Goal: Register for event/course

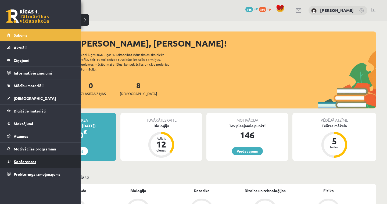
click at [29, 163] on span "Konferences" at bounding box center [25, 161] width 23 height 5
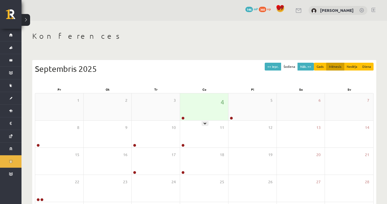
click at [190, 111] on div "4" at bounding box center [204, 106] width 48 height 27
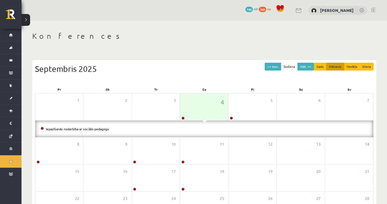
click at [76, 126] on li "Iepazīšanās nodarbība ar sociālo pedagogu" at bounding box center [205, 129] width 328 height 6
click at [76, 128] on link "Iepazīšanās nodarbība ar sociālo pedagogu" at bounding box center [77, 129] width 63 height 4
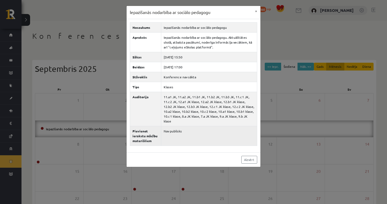
click at [164, 132] on td "Nav publisks" at bounding box center [209, 136] width 96 height 20
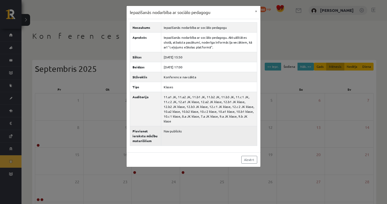
click at [170, 137] on td "Nav publisks" at bounding box center [209, 136] width 96 height 20
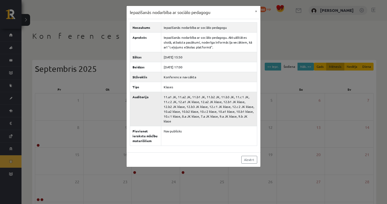
click at [221, 102] on td "11.a1 JK, 11.a2 JK, 11.b1 JK, 11.b2 JK, 11.b3 JK, 11.c1 JK, 11.c2 JK, 12.a1 JK …" at bounding box center [209, 109] width 96 height 34
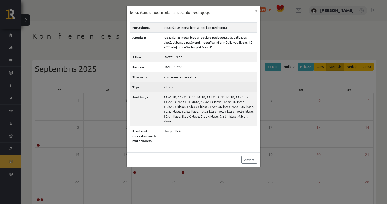
click at [218, 86] on td "Klases" at bounding box center [209, 87] width 96 height 10
click at [218, 79] on td "Konference nav sākta" at bounding box center [209, 77] width 96 height 10
drag, startPoint x: 212, startPoint y: 115, endPoint x: 219, endPoint y: 79, distance: 37.7
click at [219, 79] on tbody "Nosaukums Iepazīšanās nodarbība ar sociālo pedagogu Apraksts Iepazīšanās nodarb…" at bounding box center [193, 83] width 127 height 123
click at [219, 79] on td "Konference nav sākta" at bounding box center [209, 77] width 96 height 10
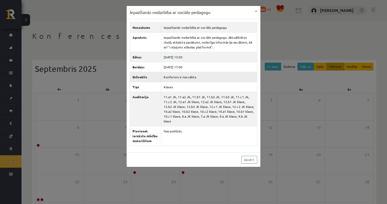
click at [219, 79] on td "Konference nav sākta" at bounding box center [209, 77] width 96 height 10
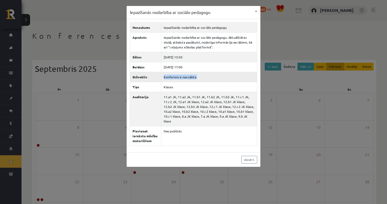
click at [219, 79] on td "Konference nav sākta" at bounding box center [209, 77] width 96 height 10
drag, startPoint x: 220, startPoint y: 82, endPoint x: 237, endPoint y: 113, distance: 35.4
click at [237, 113] on tbody "Nosaukums Iepazīšanās nodarbība ar sociālo pedagogu Apraksts Iepazīšanās nodarb…" at bounding box center [193, 83] width 127 height 123
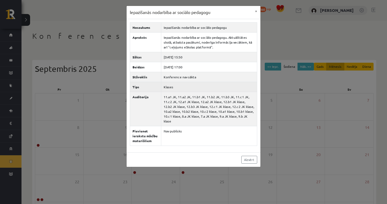
click at [142, 87] on th "Tips" at bounding box center [145, 87] width 31 height 10
drag, startPoint x: 142, startPoint y: 87, endPoint x: 178, endPoint y: 89, distance: 36.4
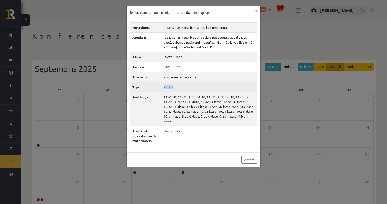
click at [178, 90] on tr "Tips Klases" at bounding box center [193, 87] width 127 height 10
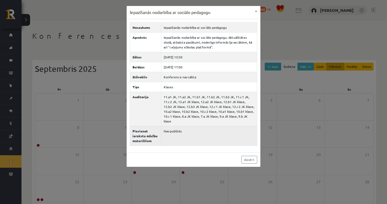
click at [203, 126] on td "Nav publisks" at bounding box center [209, 136] width 96 height 20
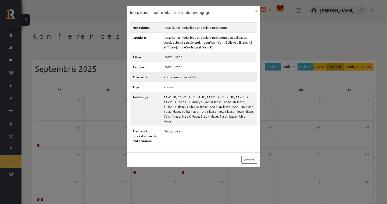
drag, startPoint x: 208, startPoint y: 119, endPoint x: 134, endPoint y: 79, distance: 83.9
click at [134, 75] on tbody "Nosaukums Iepazīšanās nodarbība ar sociālo pedagogu Apraksts Iepazīšanās nodarb…" at bounding box center [193, 83] width 127 height 123
click at [134, 79] on th "Stāvoklis" at bounding box center [145, 77] width 31 height 10
drag, startPoint x: 132, startPoint y: 76, endPoint x: 217, endPoint y: 117, distance: 93.8
click at [217, 117] on tbody "Nosaukums Iepazīšanās nodarbība ar sociālo pedagogu Apraksts Iepazīšanās nodarb…" at bounding box center [193, 83] width 127 height 123
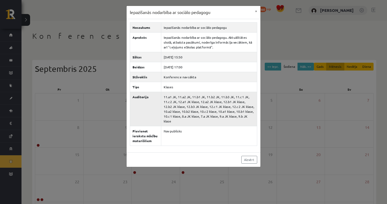
click at [242, 112] on td "11.a1 JK, 11.a2 JK, 11.b1 JK, 11.b2 JK, 11.b3 JK, 11.c1 JK, 11.c2 JK, 12.a1 JK …" at bounding box center [209, 109] width 96 height 34
drag, startPoint x: 227, startPoint y: 109, endPoint x: 209, endPoint y: 105, distance: 18.4
click at [209, 105] on td "11.a1 JK, 11.a2 JK, 11.b1 JK, 11.b2 JK, 11.b3 JK, 11.c1 JK, 11.c2 JK, 12.a1 JK …" at bounding box center [209, 109] width 96 height 34
click at [205, 106] on td "11.a1 JK, 11.a2 JK, 11.b1 JK, 11.b2 JK, 11.b3 JK, 11.c1 JK, 11.c2 JK, 12.a1 JK …" at bounding box center [209, 109] width 96 height 34
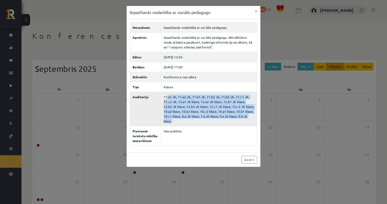
click at [205, 106] on td "11.a1 JK, 11.a2 JK, 11.b1 JK, 11.b2 JK, 11.b3 JK, 11.c1 JK, 11.c2 JK, 12.a1 JK …" at bounding box center [209, 109] width 96 height 34
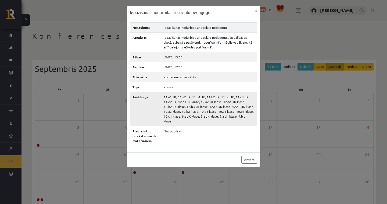
click at [205, 106] on td "11.a1 JK, 11.a2 JK, 11.b1 JK, 11.b2 JK, 11.b3 JK, 11.c1 JK, 11.c2 JK, 12.a1 JK …" at bounding box center [209, 109] width 96 height 34
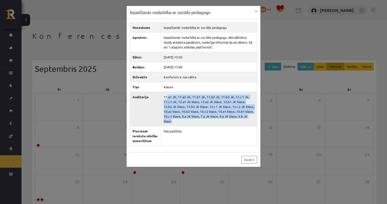
click at [205, 106] on td "11.a1 JK, 11.a2 JK, 11.b1 JK, 11.b2 JK, 11.b3 JK, 11.c1 JK, 11.c2 JK, 12.a1 JK …" at bounding box center [209, 109] width 96 height 34
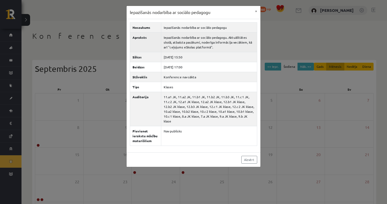
click at [223, 47] on td "Iepazīšanās nodarbība ar sociālo pedagogu. Aktuālitātes skolā, atbalsta pasākum…" at bounding box center [209, 42] width 96 height 20
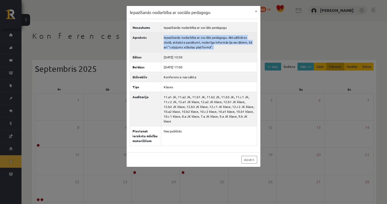
click at [223, 47] on td "Iepazīšanās nodarbība ar sociālo pedagogu. Aktuālitātes skolā, atbalsta pasākum…" at bounding box center [209, 42] width 96 height 20
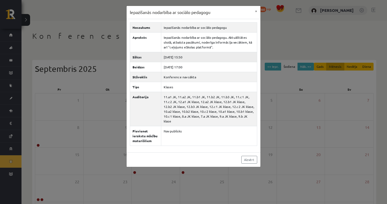
click at [220, 57] on td "2025-09-04 15:50" at bounding box center [209, 57] width 96 height 10
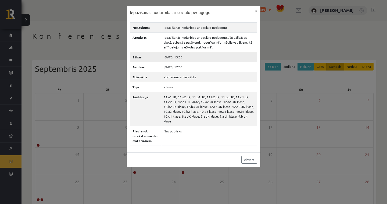
click at [220, 57] on td "2025-09-04 15:50" at bounding box center [209, 57] width 96 height 10
click at [212, 58] on td "2025-09-04 15:50" at bounding box center [209, 57] width 96 height 10
click at [161, 57] on td "2025-09-04 15:50" at bounding box center [209, 57] width 96 height 10
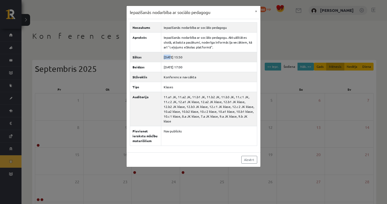
click at [161, 57] on td "2025-09-04 15:50" at bounding box center [209, 57] width 96 height 10
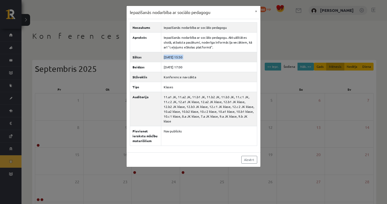
click at [161, 57] on td "2025-09-04 15:50" at bounding box center [209, 57] width 96 height 10
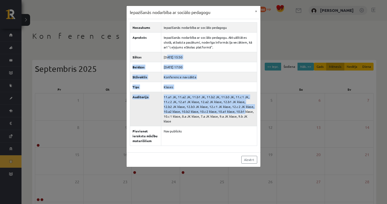
drag, startPoint x: 160, startPoint y: 58, endPoint x: 197, endPoint y: 111, distance: 64.6
click at [197, 111] on tbody "Nosaukums Iepazīšanās nodarbība ar sociālo pedagogu Apraksts Iepazīšanās nodarb…" at bounding box center [193, 83] width 127 height 123
click at [197, 111] on td "11.a1 JK, 11.a2 JK, 11.b1 JK, 11.b2 JK, 11.b3 JK, 11.c1 JK, 11.c2 JK, 12.a1 JK …" at bounding box center [209, 109] width 96 height 34
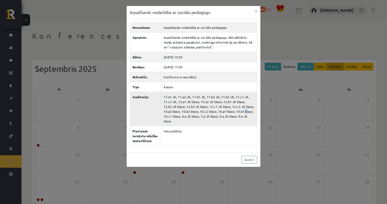
click at [197, 111] on td "11.a1 JK, 11.a2 JK, 11.b1 JK, 11.b2 JK, 11.b3 JK, 11.c1 JK, 11.c2 JK, 12.a1 JK …" at bounding box center [209, 109] width 96 height 34
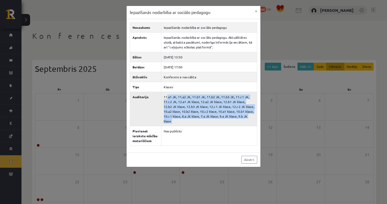
click at [197, 111] on td "11.a1 JK, 11.a2 JK, 11.b1 JK, 11.b2 JK, 11.b3 JK, 11.c1 JK, 11.c2 JK, 12.a1 JK …" at bounding box center [209, 109] width 96 height 34
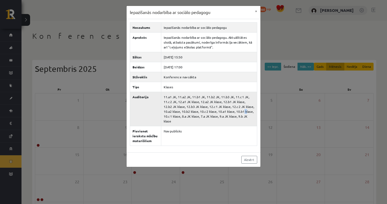
click at [197, 111] on td "11.a1 JK, 11.a2 JK, 11.b1 JK, 11.b2 JK, 11.b3 JK, 11.c1 JK, 11.c2 JK, 12.a1 JK …" at bounding box center [209, 109] width 96 height 34
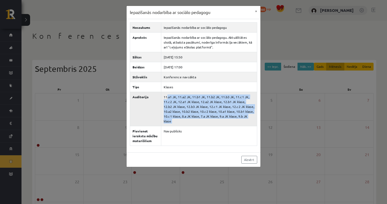
click at [197, 111] on td "11.a1 JK, 11.a2 JK, 11.b1 JK, 11.b2 JK, 11.b3 JK, 11.c1 JK, 11.c2 JK, 12.a1 JK …" at bounding box center [209, 109] width 96 height 34
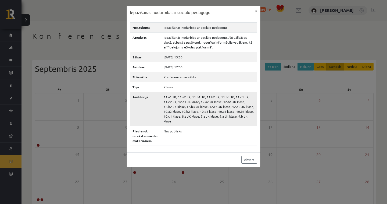
click at [197, 111] on td "11.a1 JK, 11.a2 JK, 11.b1 JK, 11.b2 JK, 11.b3 JK, 11.c1 JK, 11.c2 JK, 12.a1 JK …" at bounding box center [209, 109] width 96 height 34
click at [198, 111] on td "11.a1 JK, 11.a2 JK, 11.b1 JK, 11.b2 JK, 11.b3 JK, 11.c1 JK, 11.c2 JK, 12.a1 JK …" at bounding box center [209, 109] width 96 height 34
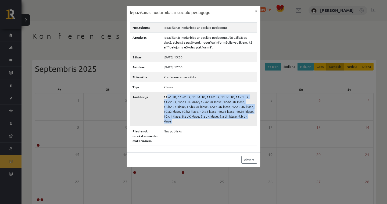
click at [198, 111] on td "11.a1 JK, 11.a2 JK, 11.b1 JK, 11.b2 JK, 11.b3 JK, 11.c1 JK, 11.c2 JK, 12.a1 JK …" at bounding box center [209, 109] width 96 height 34
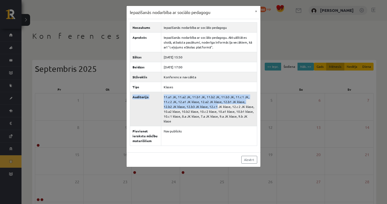
drag, startPoint x: 196, startPoint y: 87, endPoint x: 174, endPoint y: 105, distance: 28.2
click at [174, 105] on tbody "Nosaukums Iepazīšanās nodarbība ar sociālo pedagogu Apraksts Iepazīšanās nodarb…" at bounding box center [193, 83] width 127 height 123
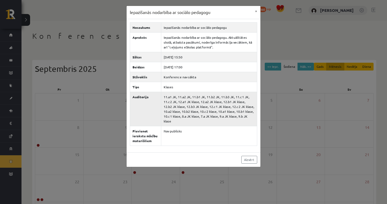
click at [166, 101] on td "11.a1 JK, 11.a2 JK, 11.b1 JK, 11.b2 JK, 11.b3 JK, 11.c1 JK, 11.c2 JK, 12.a1 JK …" at bounding box center [209, 109] width 96 height 34
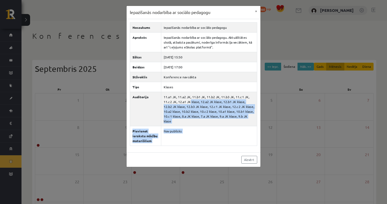
drag, startPoint x: 166, startPoint y: 101, endPoint x: 211, endPoint y: 151, distance: 67.7
click at [211, 151] on div "Nosaukums Iepazīšanās nodarbība ar sociālo pedagogu Apraksts Iepazīšanās nodarb…" at bounding box center [194, 85] width 134 height 133
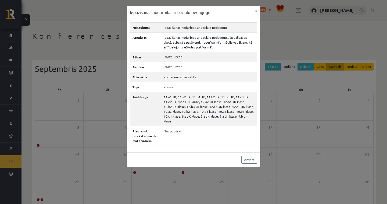
drag, startPoint x: 211, startPoint y: 151, endPoint x: 128, endPoint y: 36, distance: 141.4
click at [128, 36] on div "Nosaukums Iepazīšanās nodarbība ar sociālo pedagogu Apraksts Iepazīšanās nodarb…" at bounding box center [194, 85] width 134 height 133
click at [247, 158] on link "Aizvērt" at bounding box center [250, 160] width 16 height 8
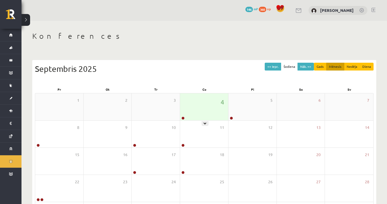
click at [201, 108] on div "4" at bounding box center [204, 106] width 48 height 27
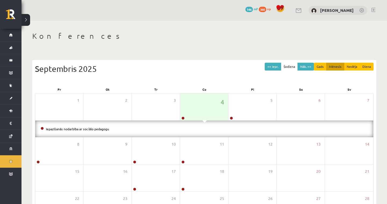
click at [91, 125] on div "Iepazīšanās nodarbība ar sociālo pedagogu" at bounding box center [204, 129] width 339 height 17
click at [91, 126] on li "Iepazīšanās nodarbība ar sociālo pedagogu" at bounding box center [205, 129] width 328 height 6
click at [91, 130] on li "Iepazīšanās nodarbība ar sociālo pedagogu" at bounding box center [205, 129] width 328 height 6
click at [87, 128] on link "Iepazīšanās nodarbība ar sociālo pedagogu" at bounding box center [77, 129] width 63 height 4
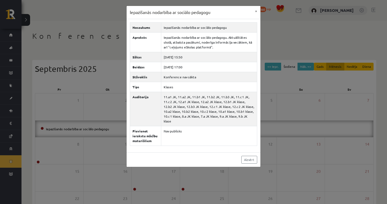
click at [77, 82] on div "Iepazīšanās nodarbība ar sociālo pedagogu × Nosaukums Iepazīšanās nodarbība ar …" at bounding box center [193, 102] width 387 height 204
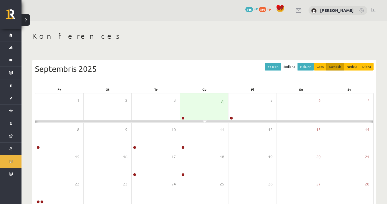
click at [77, 82] on body "0 Dāvanas 146 mP 360 xp Gustavs Lapsa Sākums Aktuāli Kā mācīties eSKOLĀ Kontakt…" at bounding box center [193, 102] width 387 height 204
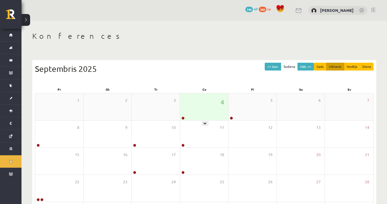
click at [228, 115] on div "4" at bounding box center [204, 106] width 48 height 27
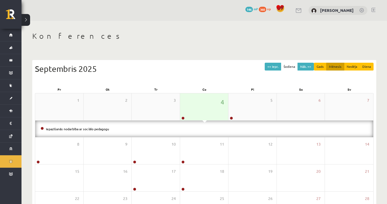
click at [213, 115] on div "4" at bounding box center [204, 106] width 48 height 27
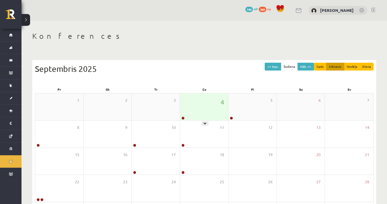
click at [205, 120] on div "4" at bounding box center [204, 106] width 48 height 27
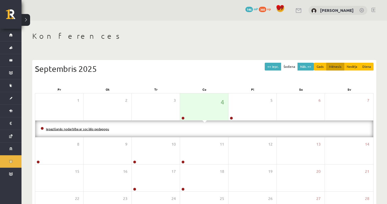
click at [83, 130] on link "Iepazīšanās nodarbība ar sociālo pedagogu" at bounding box center [77, 129] width 63 height 4
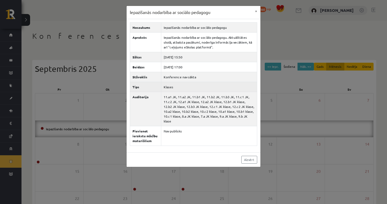
click at [151, 87] on th "Tips" at bounding box center [145, 87] width 31 height 10
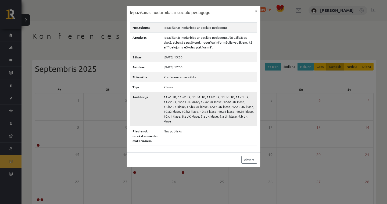
click at [154, 95] on th "Auditorija" at bounding box center [145, 109] width 31 height 34
click at [154, 94] on th "Auditorija" at bounding box center [145, 109] width 31 height 34
click at [255, 11] on button "×" at bounding box center [256, 11] width 9 height 10
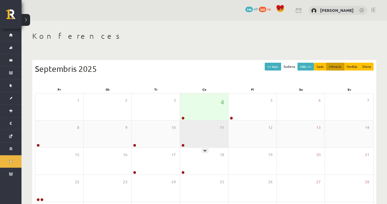
click at [188, 122] on div "11" at bounding box center [204, 134] width 48 height 27
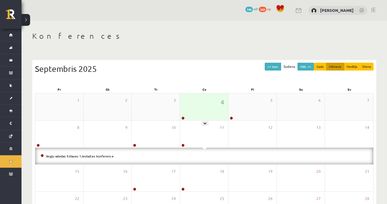
click at [189, 116] on div "4" at bounding box center [204, 106] width 48 height 27
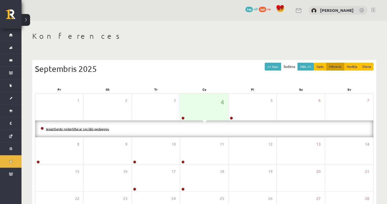
click at [83, 127] on link "Iepazīšanās nodarbība ar sociālo pedagogu" at bounding box center [77, 129] width 63 height 4
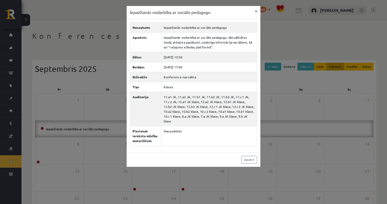
click at [258, 10] on button "×" at bounding box center [256, 11] width 9 height 10
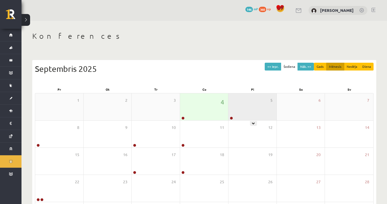
click at [272, 115] on div "5" at bounding box center [253, 106] width 48 height 27
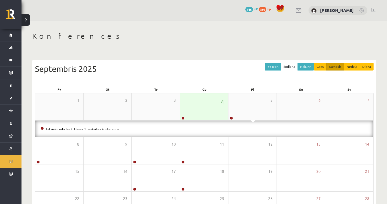
click at [191, 113] on div "4" at bounding box center [204, 106] width 48 height 27
click at [93, 128] on link "Iepazīšanās nodarbība ar sociālo pedagogu" at bounding box center [77, 129] width 63 height 4
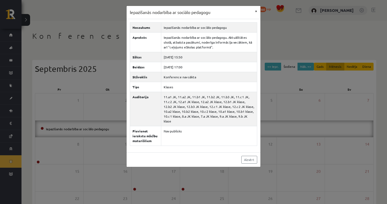
click at [256, 11] on button "×" at bounding box center [256, 11] width 9 height 10
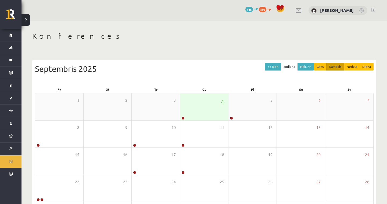
click at [205, 120] on div "1 2 3 4 5 6 7" at bounding box center [204, 106] width 339 height 27
click at [195, 104] on div "4" at bounding box center [204, 106] width 48 height 27
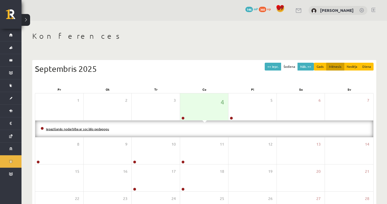
click at [95, 127] on link "Iepazīšanās nodarbība ar sociālo pedagogu" at bounding box center [77, 129] width 63 height 4
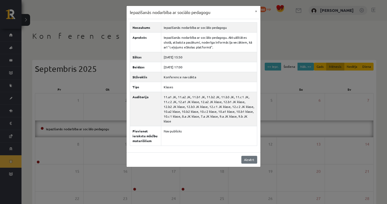
click at [248, 158] on link "Aizvērt" at bounding box center [250, 160] width 16 height 8
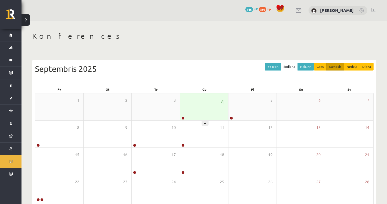
click at [204, 110] on div "4" at bounding box center [204, 106] width 48 height 27
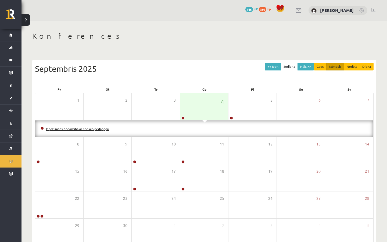
click at [97, 128] on link "Iepazīšanās nodarbība ar sociālo pedagogu" at bounding box center [77, 129] width 63 height 4
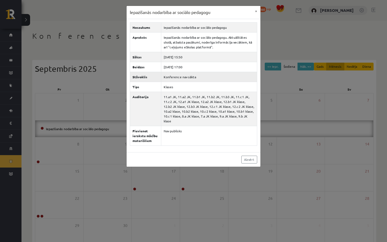
click at [170, 79] on td "Konference nav sākta" at bounding box center [209, 77] width 96 height 10
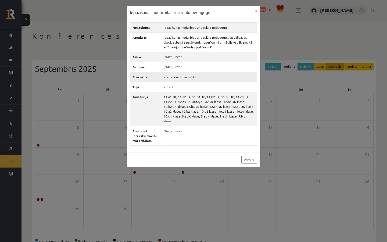
click at [170, 79] on td "Konference nav sākta" at bounding box center [209, 77] width 96 height 10
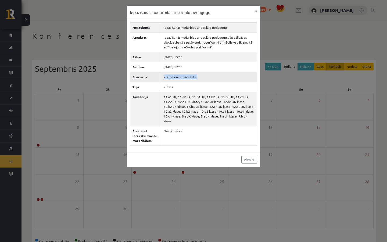
click at [170, 79] on td "Konference nav sākta" at bounding box center [209, 77] width 96 height 10
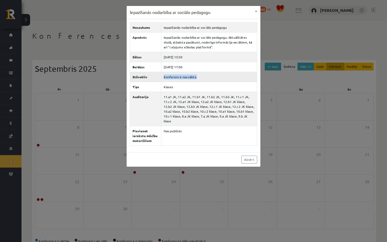
click at [170, 79] on td "Konference nav sākta" at bounding box center [209, 77] width 96 height 10
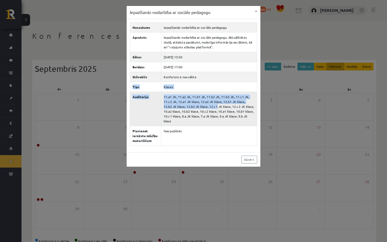
drag, startPoint x: 170, startPoint y: 79, endPoint x: 175, endPoint y: 105, distance: 26.3
click at [175, 105] on tbody "Nosaukums Iepazīšanās nodarbība ar sociālo pedagogu Apraksts Iepazīšanās nodarb…" at bounding box center [193, 83] width 127 height 123
click at [175, 105] on td "11.a1 JK, 11.a2 JK, 11.b1 JK, 11.b2 JK, 11.b3 JK, 11.c1 JK, 11.c2 JK, 12.a1 JK …" at bounding box center [209, 109] width 96 height 34
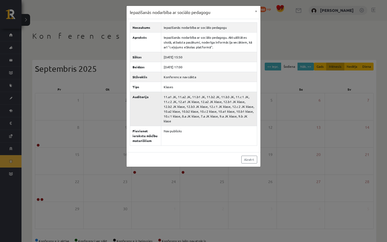
click at [175, 105] on td "11.a1 JK, 11.a2 JK, 11.b1 JK, 11.b2 JK, 11.b3 JK, 11.c1 JK, 11.c2 JK, 12.a1 JK …" at bounding box center [209, 109] width 96 height 34
click at [185, 108] on td "11.a1 JK, 11.a2 JK, 11.b1 JK, 11.b2 JK, 11.b3 JK, 11.c1 JK, 11.c2 JK, 12.a1 JK …" at bounding box center [209, 109] width 96 height 34
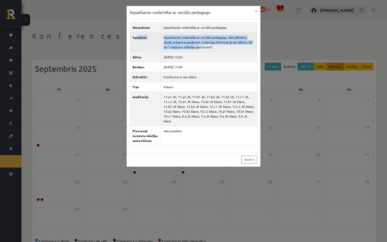
drag, startPoint x: 136, startPoint y: 38, endPoint x: 171, endPoint y: 46, distance: 35.6
click at [171, 46] on tr "Apraksts Iepazīšanās nodarbība ar sociālo pedagogu. Aktuālitātes skolā, atbalst…" at bounding box center [193, 42] width 127 height 20
click at [171, 46] on td "Iepazīšanās nodarbība ar sociālo pedagogu. Aktuālitātes skolā, atbalsta pasākum…" at bounding box center [209, 42] width 96 height 20
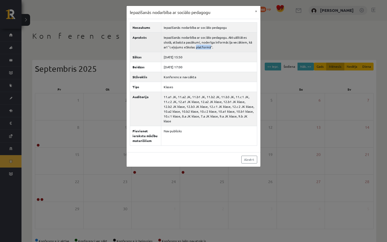
click at [171, 46] on td "Iepazīšanās nodarbība ar sociālo pedagogu. Aktuālitātes skolā, atbalsta pasākum…" at bounding box center [209, 42] width 96 height 20
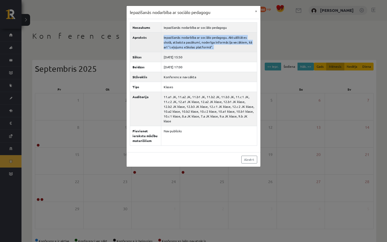
click at [171, 46] on td "Iepazīšanās nodarbība ar sociālo pedagogu. Aktuālitātes skolā, atbalsta pasākum…" at bounding box center [209, 42] width 96 height 20
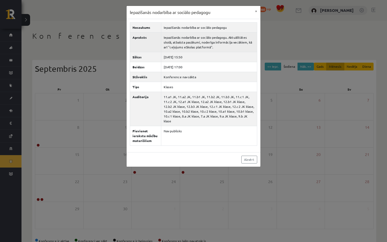
click at [171, 46] on td "Iepazīšanās nodarbība ar sociālo pedagogu. Aktuālitātes skolā, atbalsta pasākum…" at bounding box center [209, 42] width 96 height 20
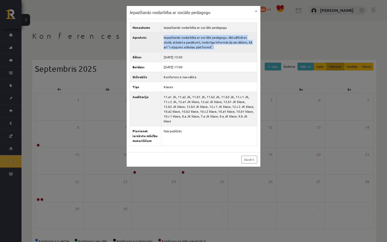
click at [171, 46] on td "Iepazīšanās nodarbība ar sociālo pedagogu. Aktuālitātes skolā, atbalsta pasākum…" at bounding box center [209, 42] width 96 height 20
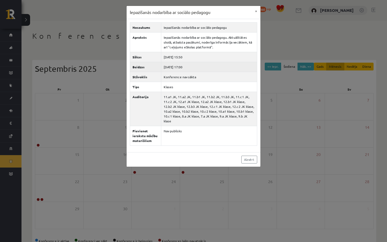
click at [170, 62] on td "2025-09-04 17:00" at bounding box center [209, 67] width 96 height 10
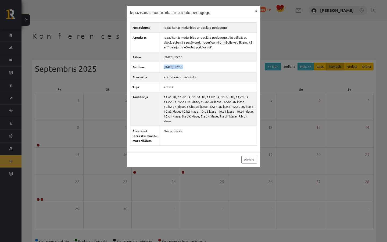
click at [255, 12] on button "×" at bounding box center [256, 11] width 9 height 10
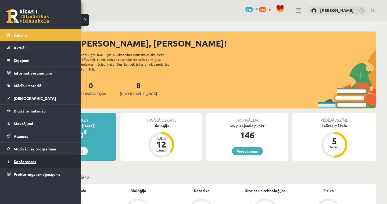
click at [38, 158] on link "Konferences" at bounding box center [40, 161] width 67 height 12
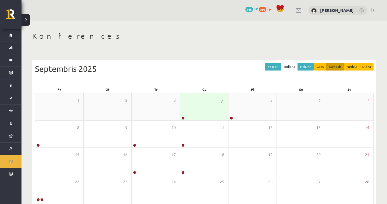
drag, startPoint x: 100, startPoint y: 119, endPoint x: 126, endPoint y: 120, distance: 26.1
click at [121, 119] on div "2" at bounding box center [108, 106] width 48 height 27
click at [188, 114] on div "4" at bounding box center [204, 106] width 48 height 27
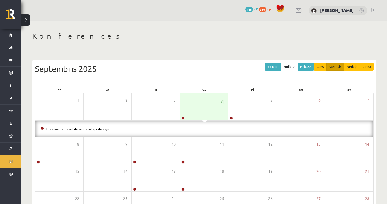
click at [98, 130] on link "Iepazīšanās nodarbība ar sociālo pedagogu" at bounding box center [77, 129] width 63 height 4
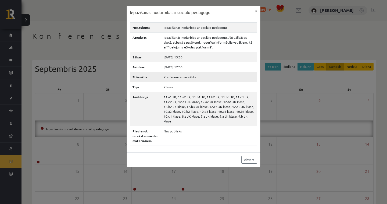
click at [163, 81] on td "Konference nav sākta" at bounding box center [209, 77] width 96 height 10
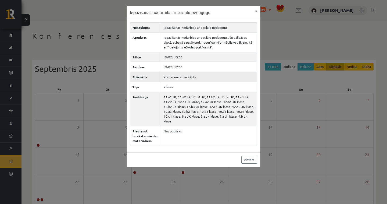
click at [163, 81] on td "Konference nav sākta" at bounding box center [209, 77] width 96 height 10
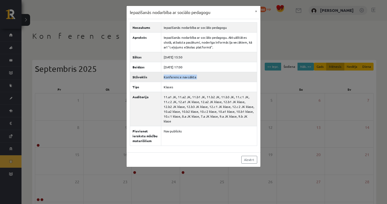
click at [163, 81] on td "Konference nav sākta" at bounding box center [209, 77] width 96 height 10
click at [161, 97] on td "11.a1 JK, 11.a2 JK, 11.b1 JK, 11.b2 JK, 11.b3 JK, 11.c1 JK, 11.c2 JK, 12.a1 JK …" at bounding box center [209, 109] width 96 height 34
click at [178, 118] on td "11.a1 JK, 11.a2 JK, 11.b1 JK, 11.b2 JK, 11.b3 JK, 11.c1 JK, 11.c2 JK, 12.a1 JK …" at bounding box center [209, 109] width 96 height 34
drag, startPoint x: 178, startPoint y: 118, endPoint x: 103, endPoint y: 117, distance: 74.5
click at [103, 117] on div "Iepazīšanās nodarbība ar sociālo pedagogu × Nosaukums Iepazīšanās nodarbība ar …" at bounding box center [193, 102] width 387 height 204
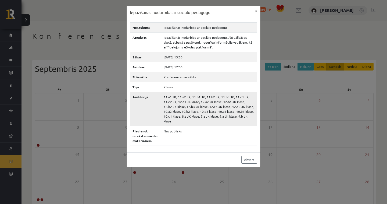
click at [199, 113] on td "11.a1 JK, 11.a2 JK, 11.b1 JK, 11.b2 JK, 11.b3 JK, 11.c1 JK, 11.c2 JK, 12.a1 JK …" at bounding box center [209, 109] width 96 height 34
drag, startPoint x: 227, startPoint y: 23, endPoint x: 286, endPoint y: 23, distance: 58.9
click at [286, 23] on div "Iepazīšanās nodarbība ar sociālo pedagogu × Nosaukums Iepazīšanās nodarbība ar …" at bounding box center [193, 102] width 387 height 204
click at [255, 11] on button "×" at bounding box center [256, 11] width 9 height 10
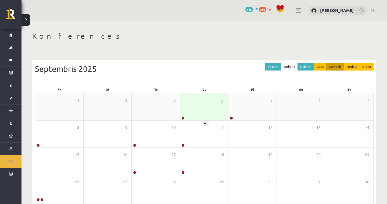
click at [201, 104] on div "4" at bounding box center [204, 106] width 48 height 27
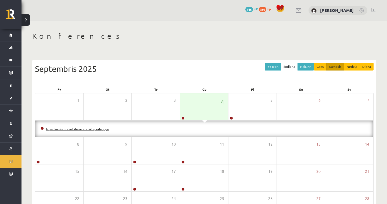
click at [101, 127] on link "Iepazīšanās nodarbība ar sociālo pedagogu" at bounding box center [77, 129] width 63 height 4
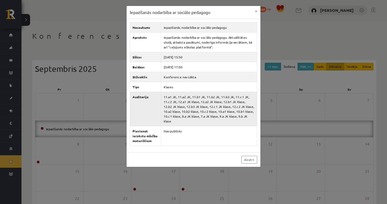
click at [171, 117] on td "11.a1 JK, 11.a2 JK, 11.b1 JK, 11.b2 JK, 11.b3 JK, 11.c1 JK, 11.c2 JK, 12.a1 JK …" at bounding box center [209, 109] width 96 height 34
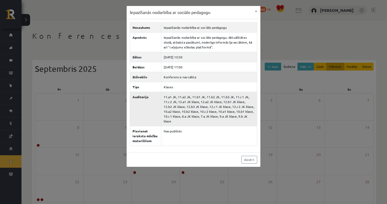
click at [171, 116] on td "11.a1 JK, 11.a2 JK, 11.b1 JK, 11.b2 JK, 11.b3 JK, 11.c1 JK, 11.c2 JK, 12.a1 JK …" at bounding box center [209, 109] width 96 height 34
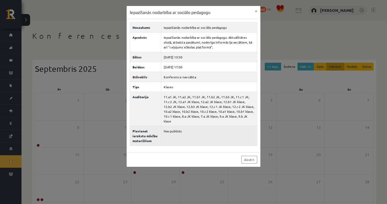
drag, startPoint x: 171, startPoint y: 116, endPoint x: 205, endPoint y: 141, distance: 42.0
click at [178, 121] on tbody "Nosaukums Iepazīšanās nodarbība ar sociālo pedagogu Apraksts Iepazīšanās nodarb…" at bounding box center [193, 83] width 127 height 123
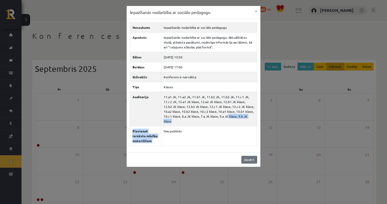
click at [247, 158] on link "Aizvērt" at bounding box center [250, 160] width 16 height 8
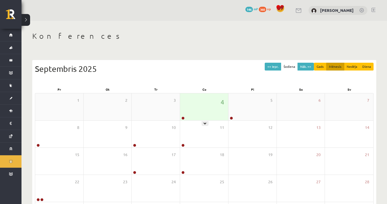
click at [181, 112] on div "4" at bounding box center [204, 106] width 48 height 27
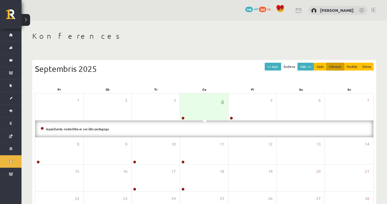
click at [68, 126] on li "Iepazīšanās nodarbība ar sociālo pedagogu" at bounding box center [205, 129] width 328 height 6
click at [70, 128] on link "Iepazīšanās nodarbība ar sociālo pedagogu" at bounding box center [77, 129] width 63 height 4
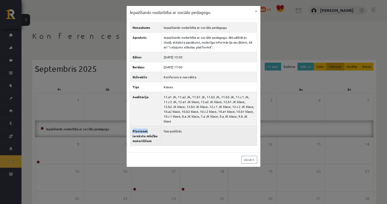
drag, startPoint x: 136, startPoint y: 122, endPoint x: 148, endPoint y: 128, distance: 13.6
click at [148, 128] on th "Pievienot ierakstu mācību materiāliem" at bounding box center [145, 136] width 31 height 20
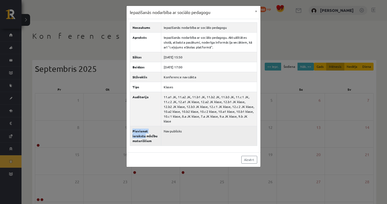
click at [148, 128] on th "Pievienot ierakstu mācību materiāliem" at bounding box center [145, 136] width 31 height 20
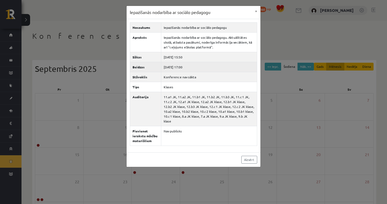
click at [145, 66] on th "Beidzas" at bounding box center [145, 67] width 31 height 10
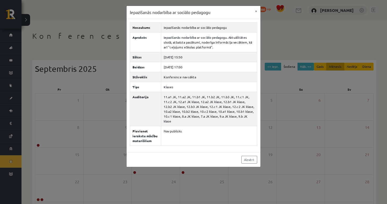
click at [301, 43] on div "Iepazīšanās nodarbība ar sociālo pedagogu × Nosaukums Iepazīšanās nodarbība ar …" at bounding box center [193, 102] width 387 height 204
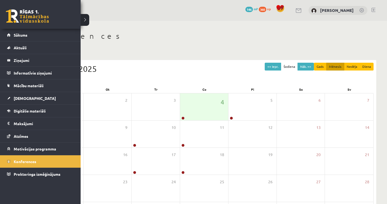
click at [15, 5] on div "0 Dāvanas 146 mP 360 xp" at bounding box center [40, 14] width 81 height 29
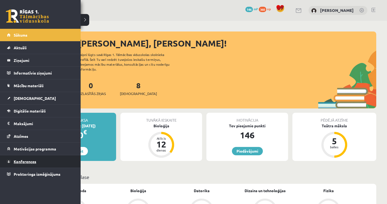
click at [38, 161] on link "Konferences" at bounding box center [40, 161] width 67 height 12
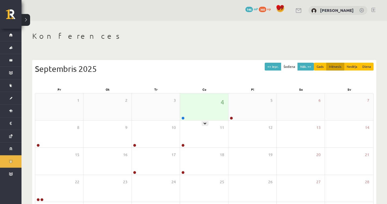
click at [183, 110] on div "4" at bounding box center [204, 106] width 48 height 27
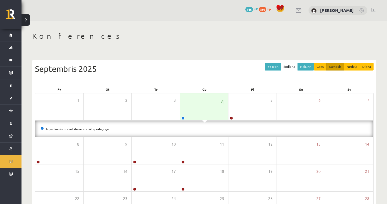
click at [84, 125] on div "Iepazīšanās nodarbība ar sociālo pedagogu" at bounding box center [204, 129] width 339 height 17
click at [88, 131] on li "Iepazīšanās nodarbība ar sociālo pedagogu" at bounding box center [205, 129] width 328 height 6
click at [87, 128] on link "Iepazīšanās nodarbība ar sociālo pedagogu" at bounding box center [77, 129] width 63 height 4
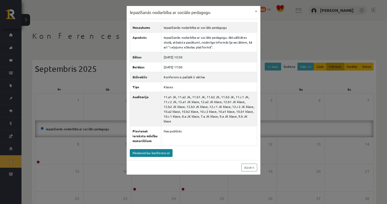
click at [141, 152] on link "Pievienoties konferencei" at bounding box center [151, 153] width 43 height 8
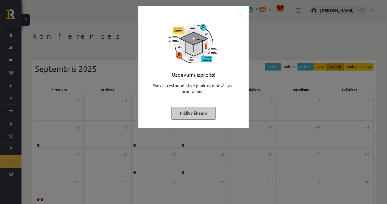
click at [242, 14] on img "Close" at bounding box center [242, 13] width 8 height 8
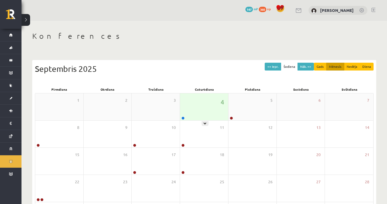
click at [203, 118] on div "4" at bounding box center [204, 106] width 48 height 27
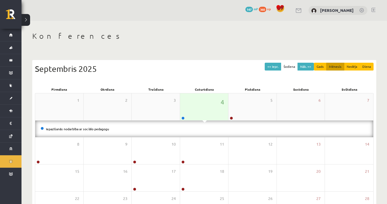
click at [203, 118] on div "4" at bounding box center [204, 106] width 48 height 27
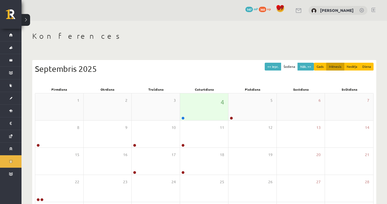
click at [203, 118] on div "4" at bounding box center [204, 106] width 48 height 27
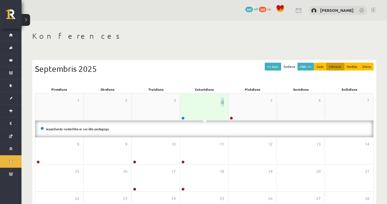
click at [203, 118] on div "4" at bounding box center [204, 106] width 48 height 27
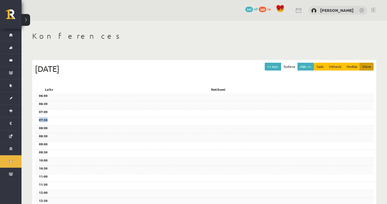
click at [203, 118] on div "07:30" at bounding box center [204, 121] width 339 height 8
click at [195, 126] on div "08:00" at bounding box center [204, 129] width 339 height 8
click at [34, 22] on div "Konferences << Iepr. Šodiena Nāk. >> Gads Mēnesis Nedēļa Diena [DATE] Laiks Not…" at bounding box center [205, 200] width 366 height 358
click at [27, 19] on button at bounding box center [26, 20] width 9 height 12
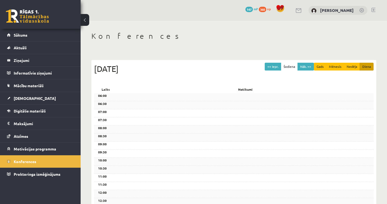
click at [85, 22] on button at bounding box center [85, 20] width 9 height 12
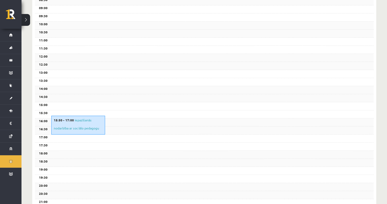
scroll to position [137, 0]
